Goal: Check status

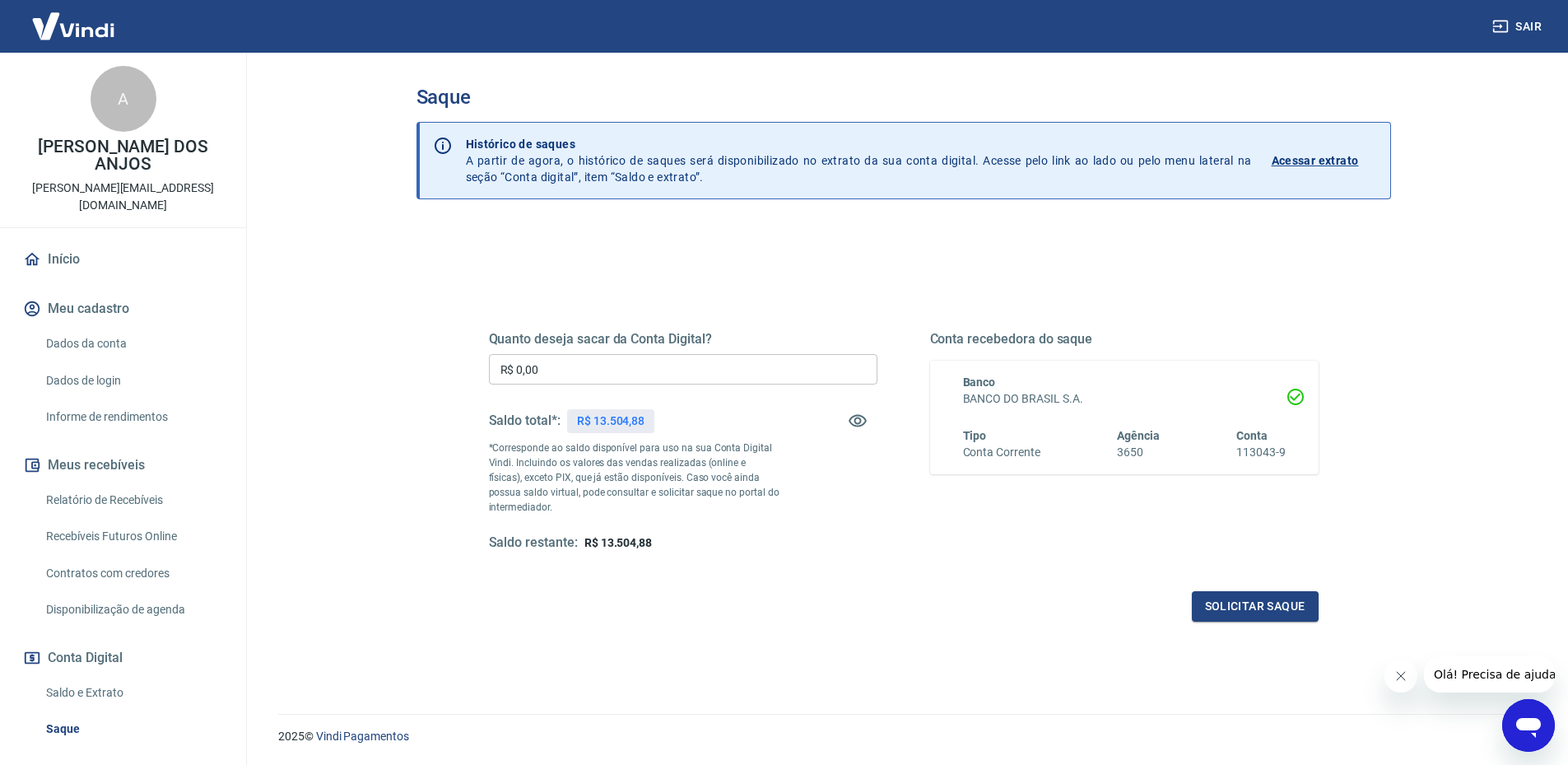
click at [1308, 158] on p "Acessar extrato" at bounding box center [1315, 160] width 87 height 16
